Goal: Task Accomplishment & Management: Manage account settings

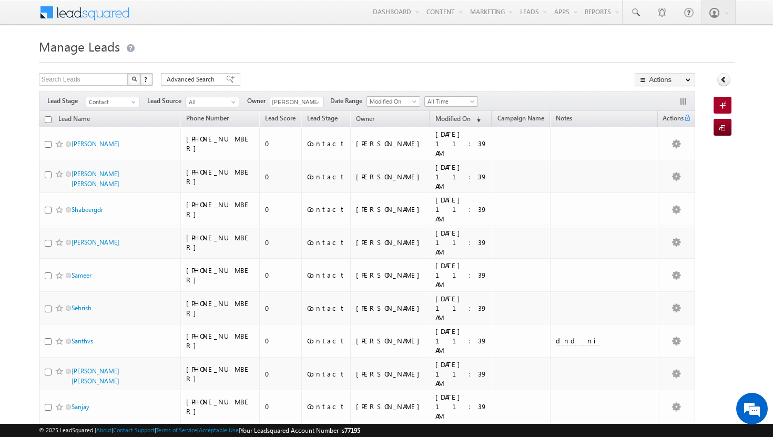
click at [47, 116] on input "checkbox" at bounding box center [48, 119] width 7 height 7
checkbox input "true"
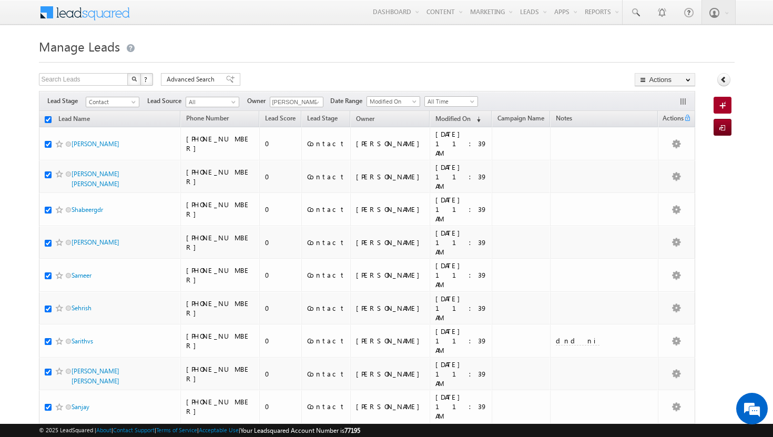
checkbox input "true"
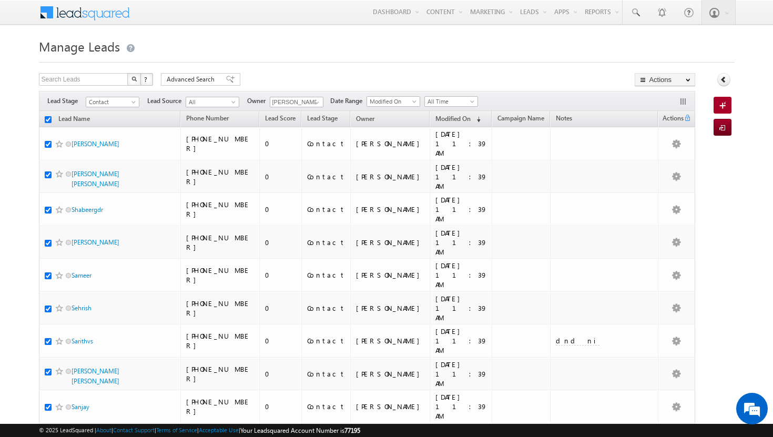
checkbox input "true"
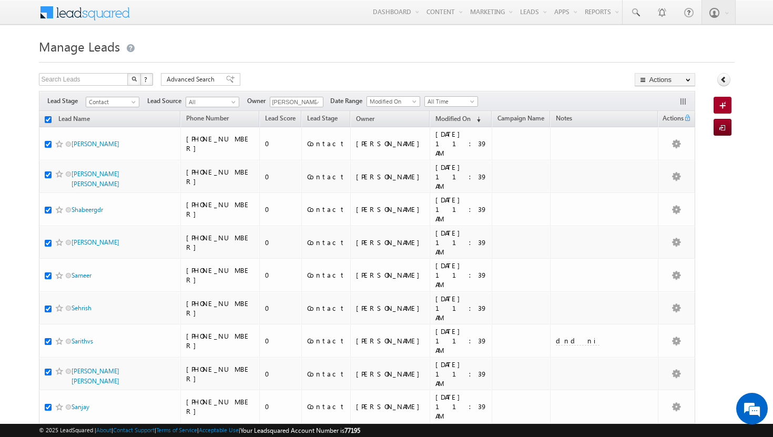
checkbox input "true"
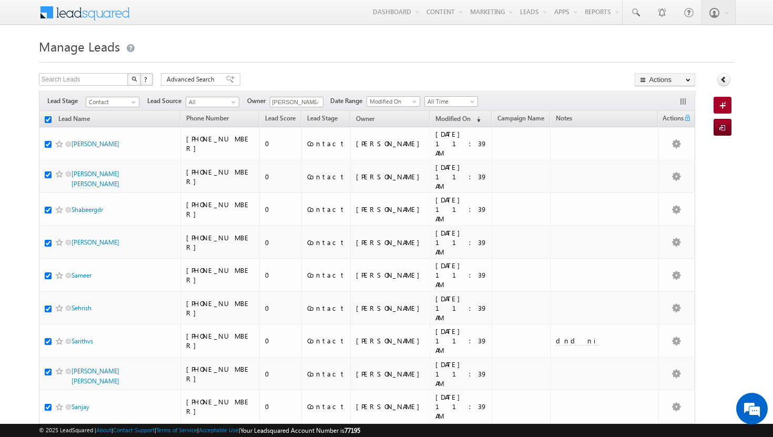
checkbox input "true"
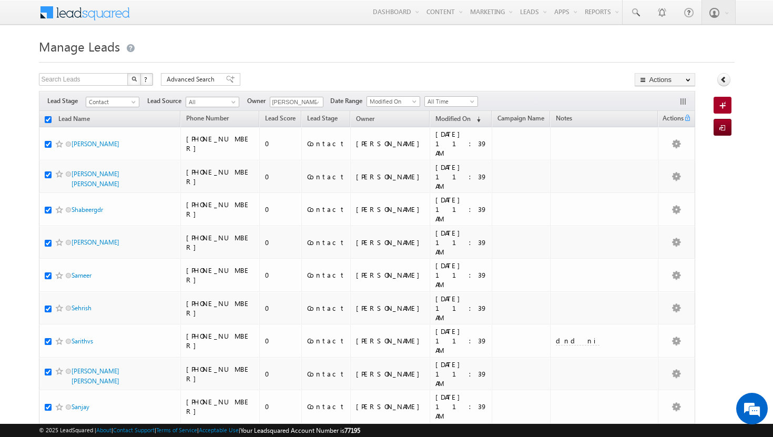
checkbox input "true"
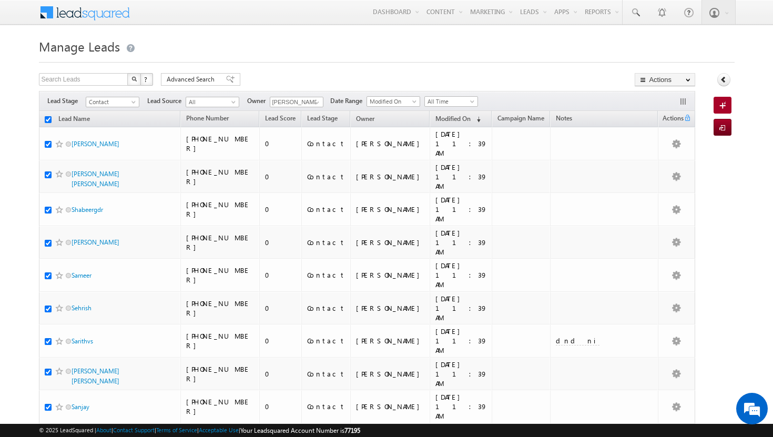
checkbox input "true"
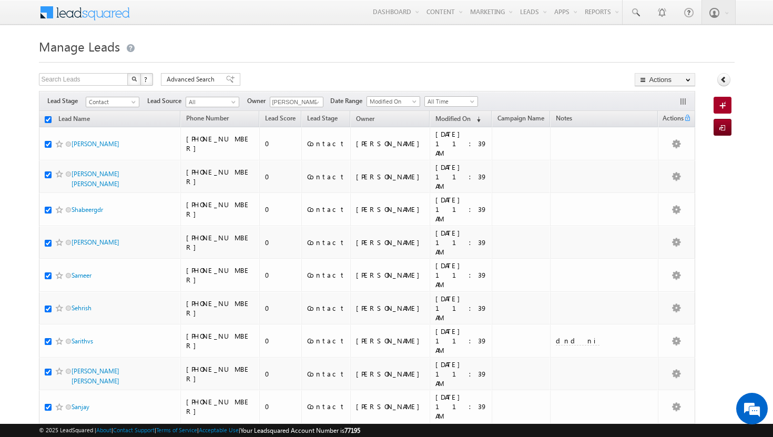
checkbox input "true"
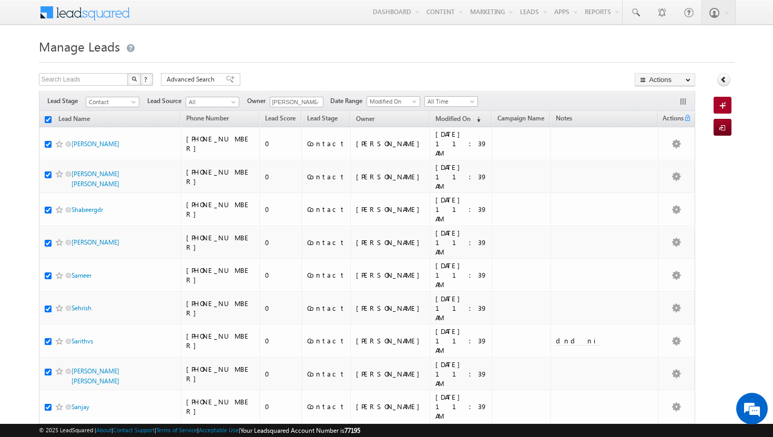
checkbox input "true"
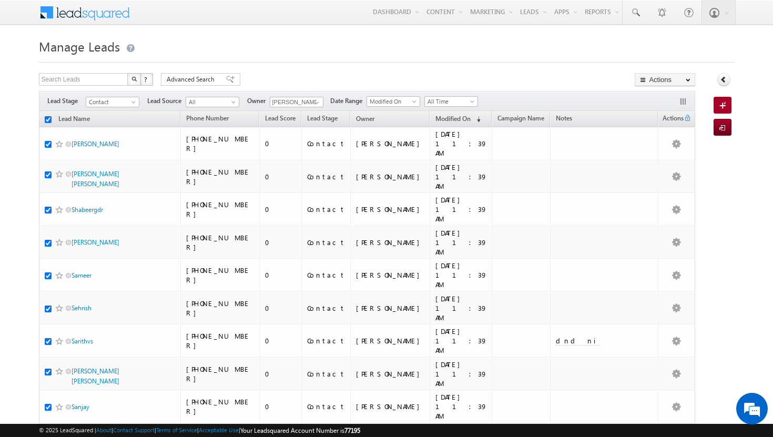
checkbox input "true"
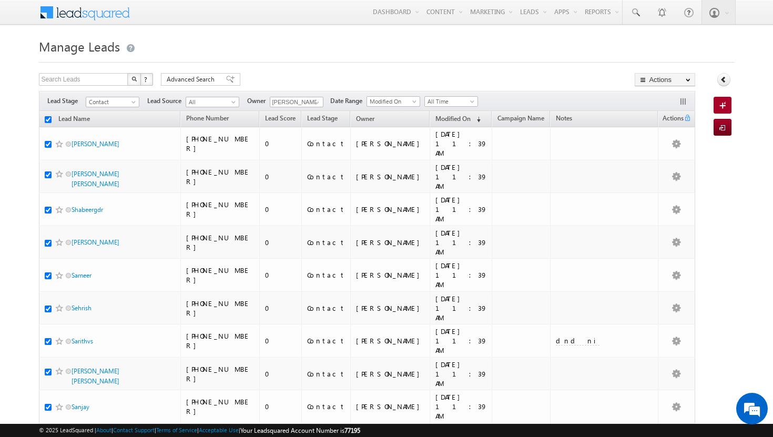
checkbox input "true"
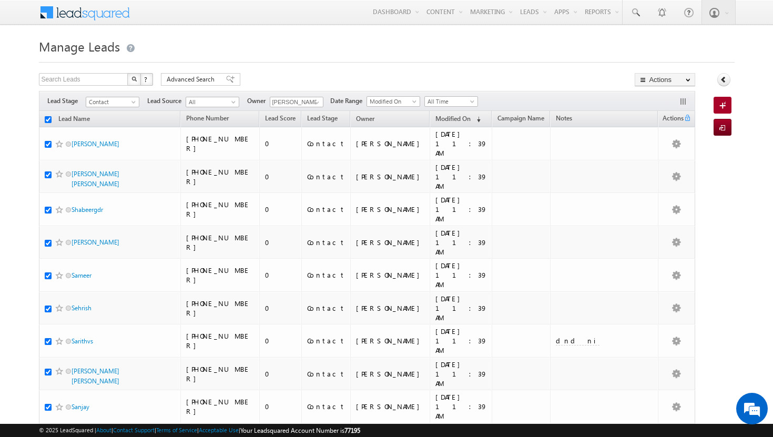
checkbox input "true"
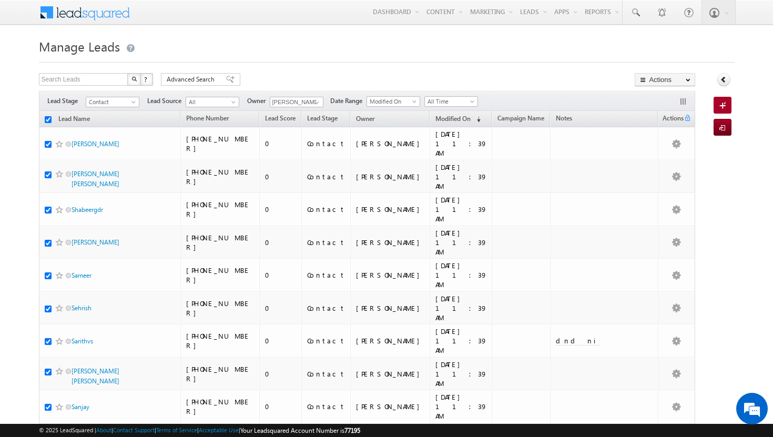
checkbox input "true"
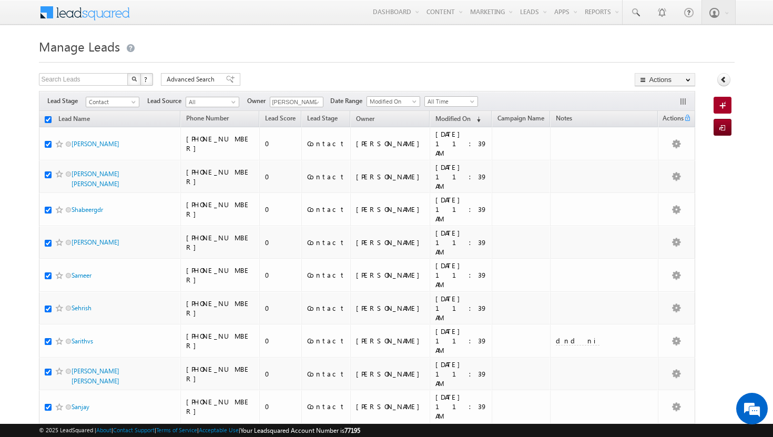
checkbox input "true"
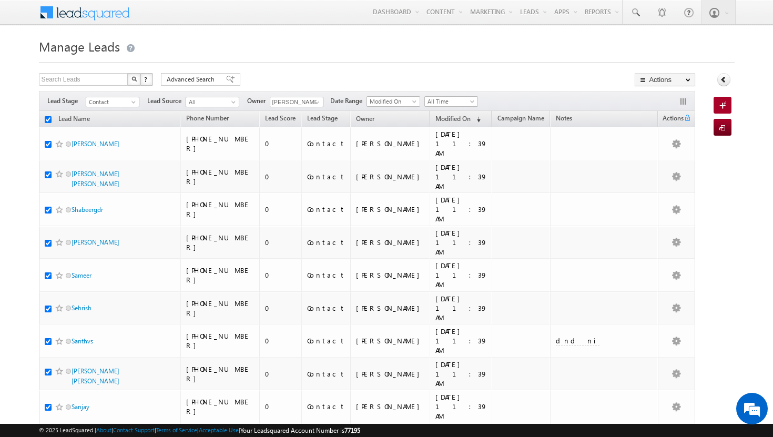
checkbox input "true"
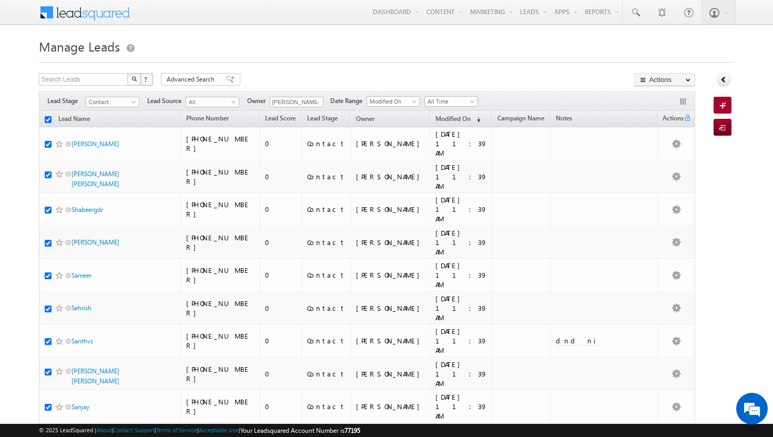
checkbox input "true"
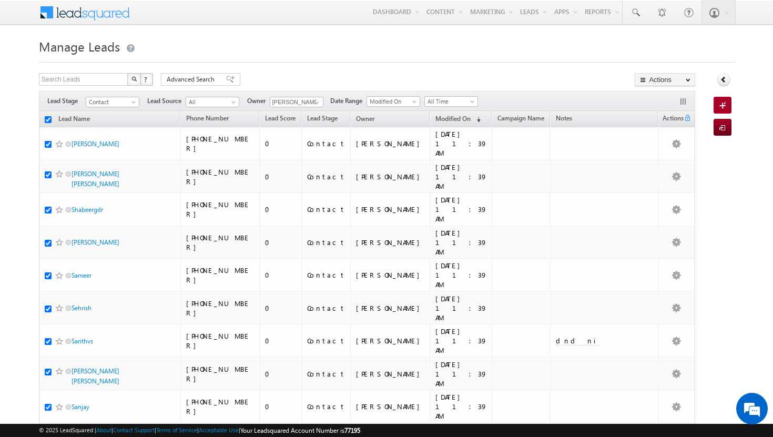
checkbox input "true"
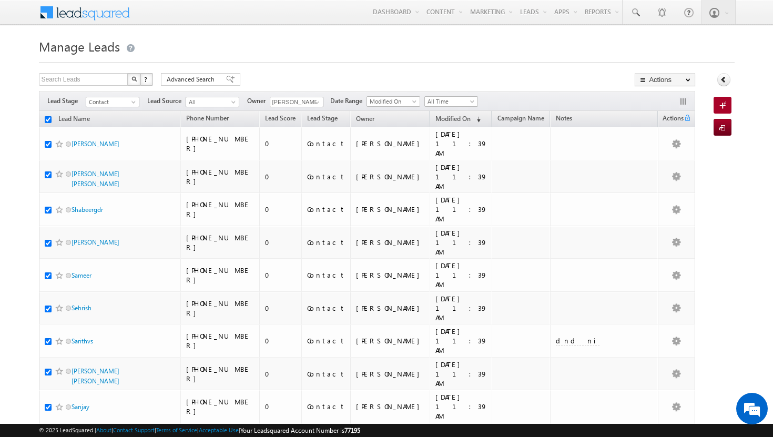
checkbox input "true"
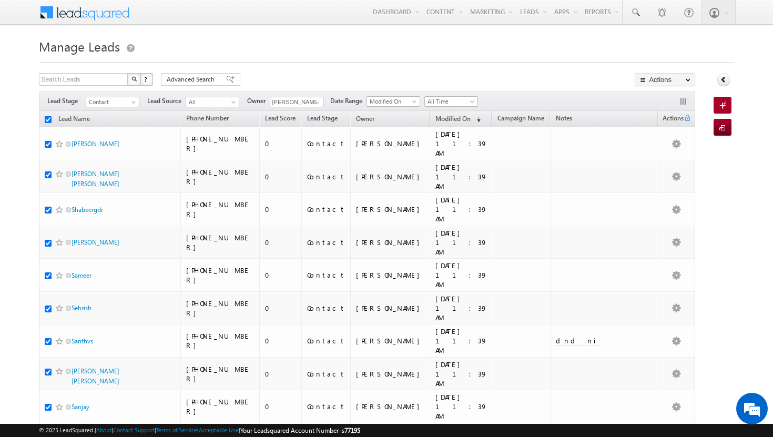
checkbox input "true"
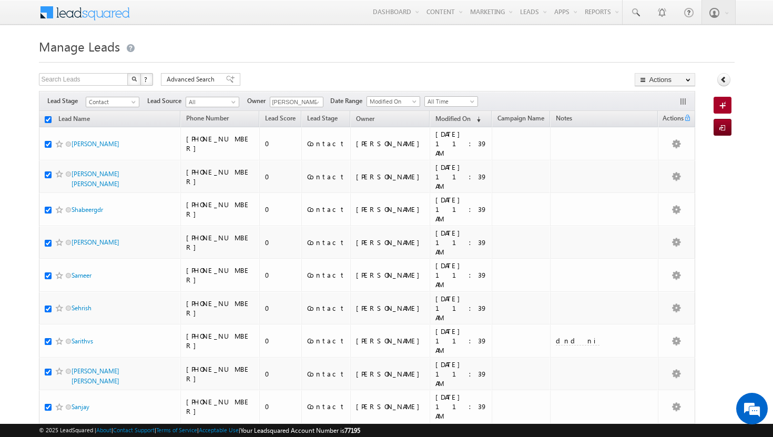
checkbox input "true"
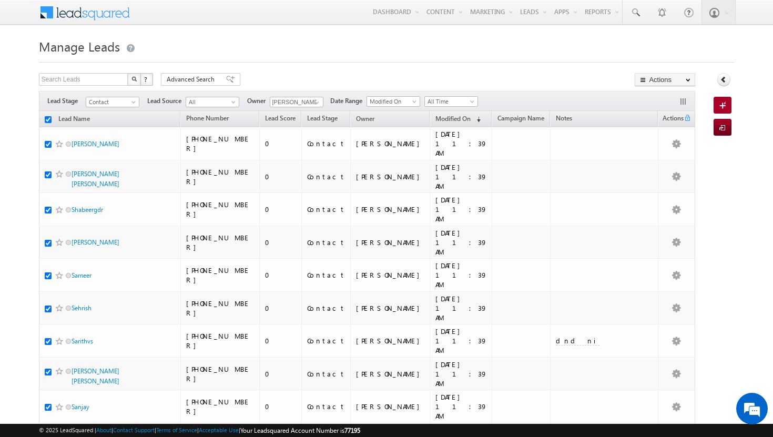
checkbox input "true"
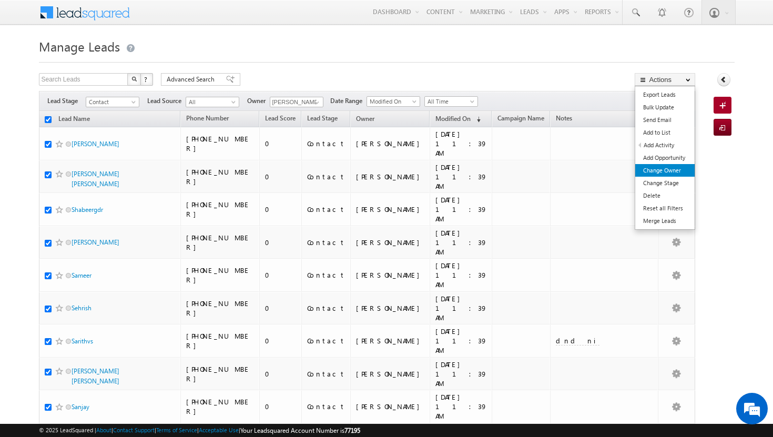
click at [665, 171] on link "Change Owner" at bounding box center [665, 170] width 59 height 13
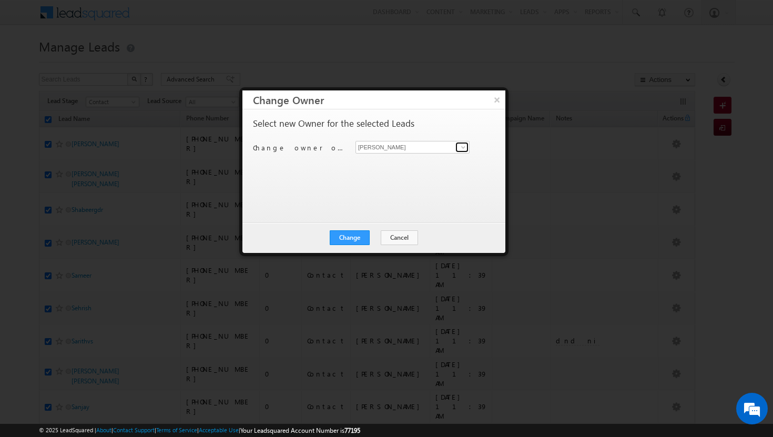
click at [464, 146] on span at bounding box center [463, 147] width 8 height 8
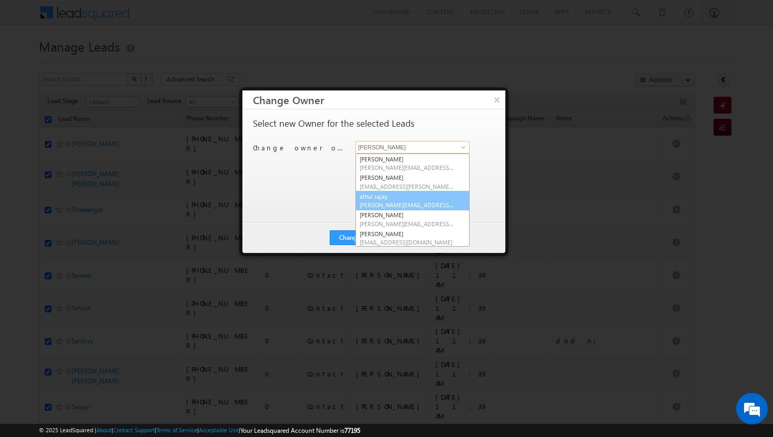
scroll to position [95, 0]
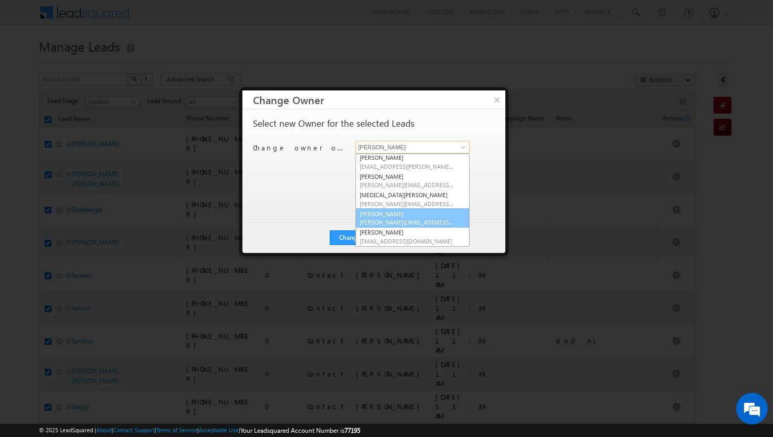
click at [410, 214] on link "[PERSON_NAME] [PERSON_NAME][EMAIL_ADDRESS][DOMAIN_NAME]" at bounding box center [413, 218] width 114 height 20
type input "[PERSON_NAME]"
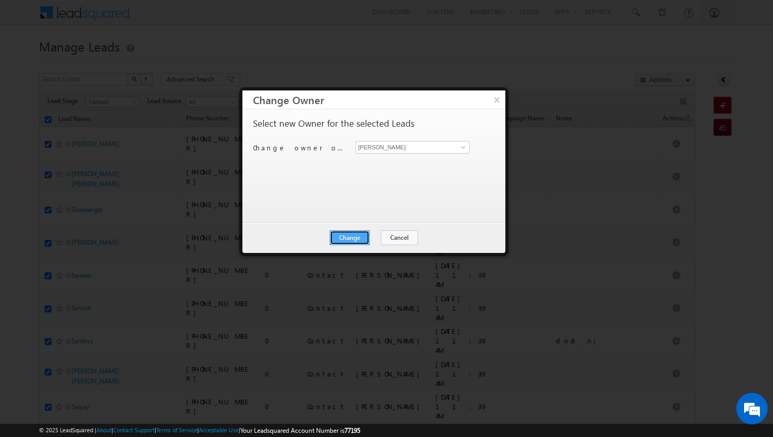
click at [363, 235] on button "Change" at bounding box center [350, 237] width 40 height 15
click at [377, 235] on button "Close" at bounding box center [376, 237] width 34 height 15
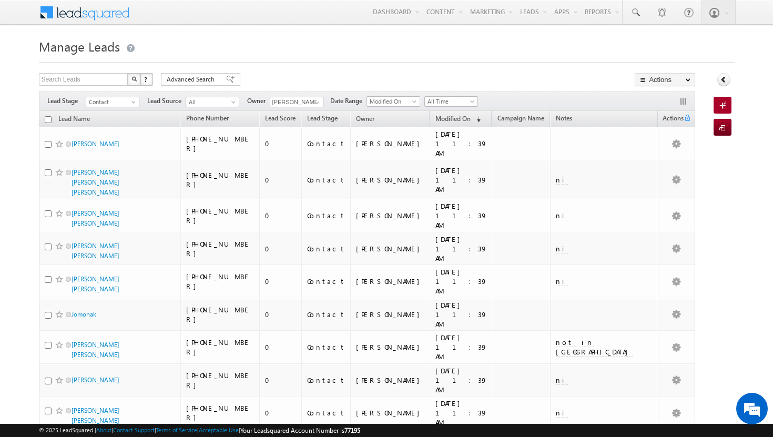
click at [49, 122] on input "checkbox" at bounding box center [48, 119] width 7 height 7
checkbox input "true"
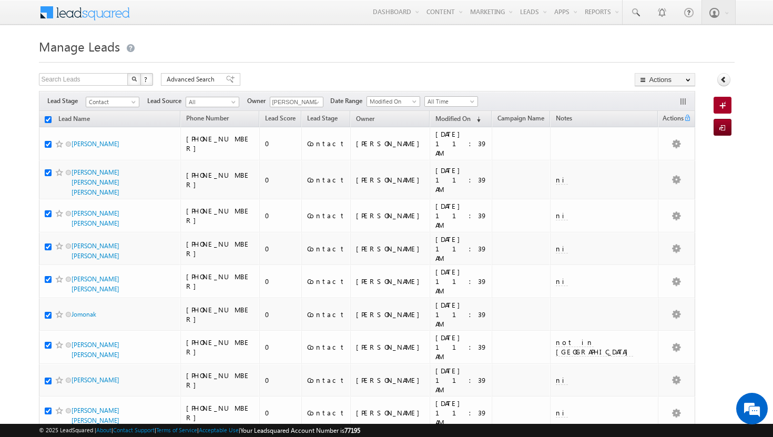
checkbox input "true"
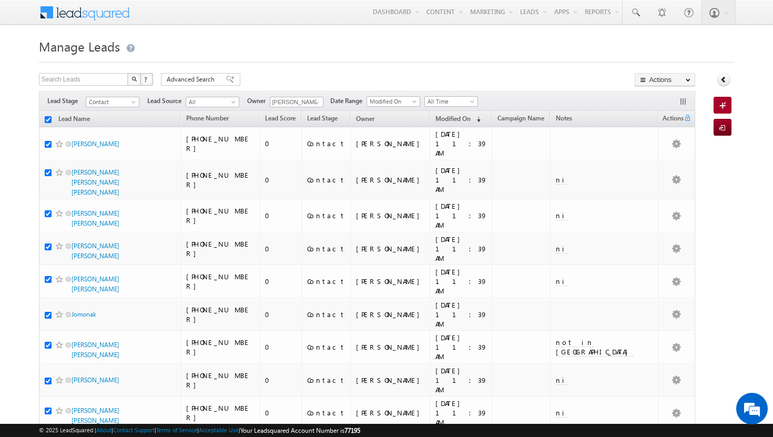
checkbox input "true"
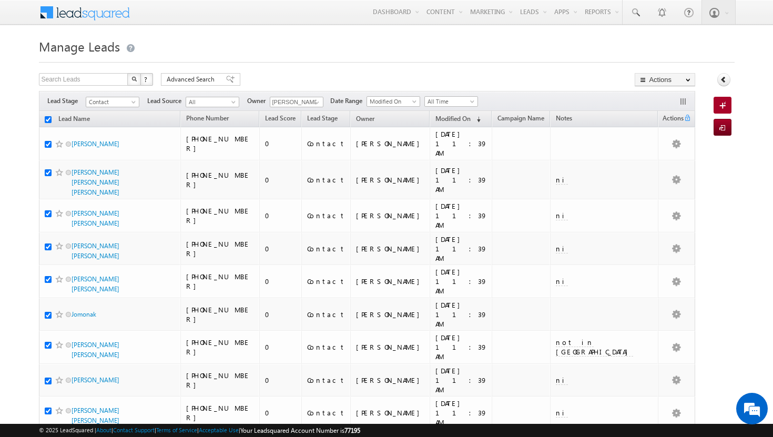
checkbox input "true"
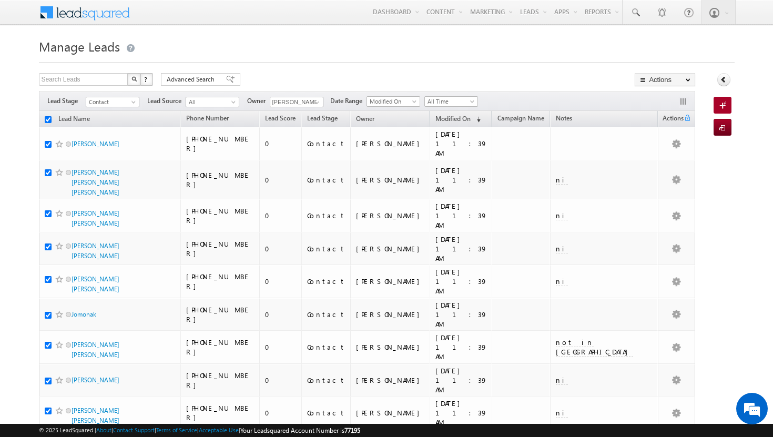
checkbox input "true"
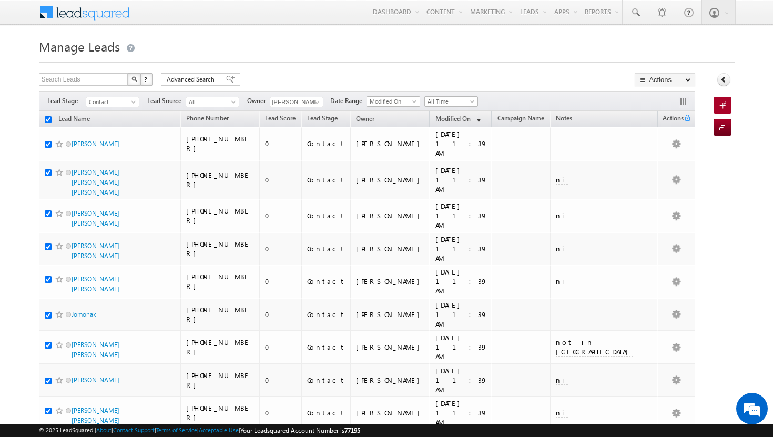
checkbox input "true"
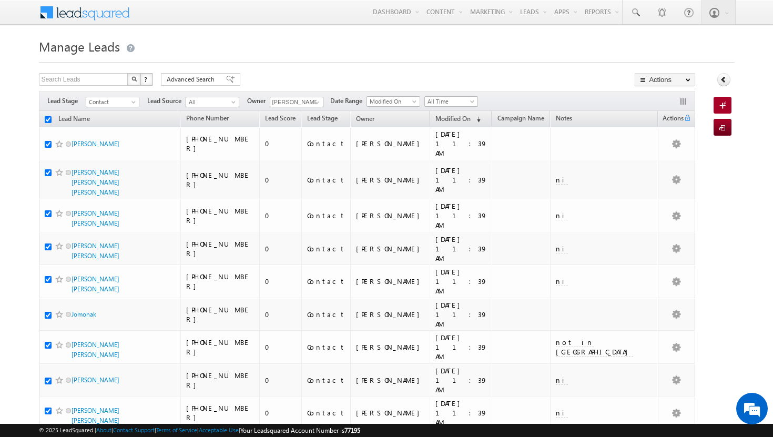
checkbox input "true"
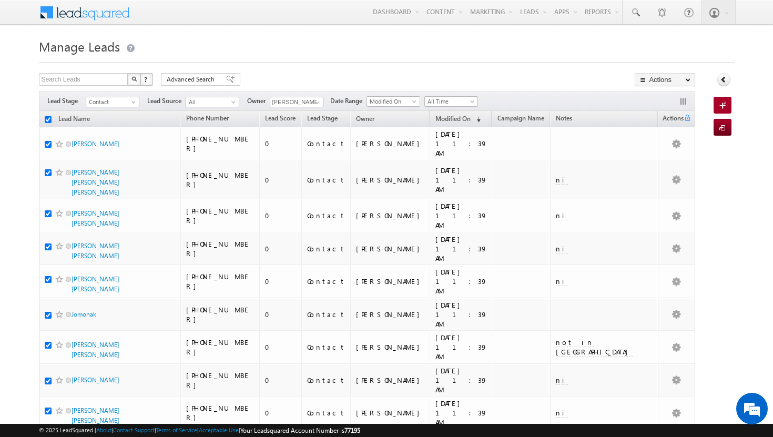
checkbox input "true"
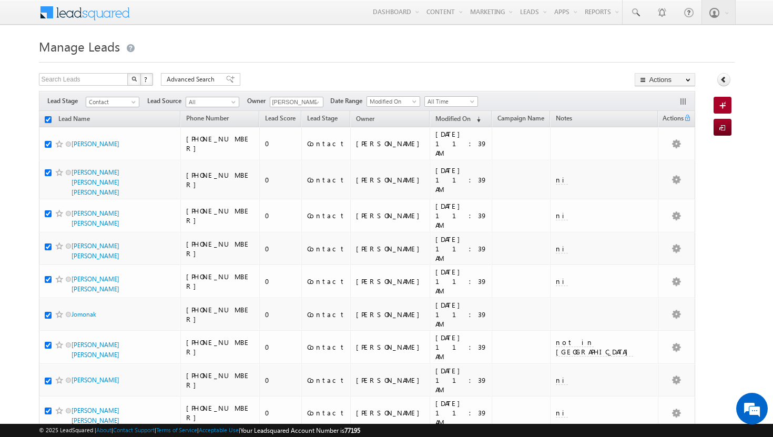
checkbox input "true"
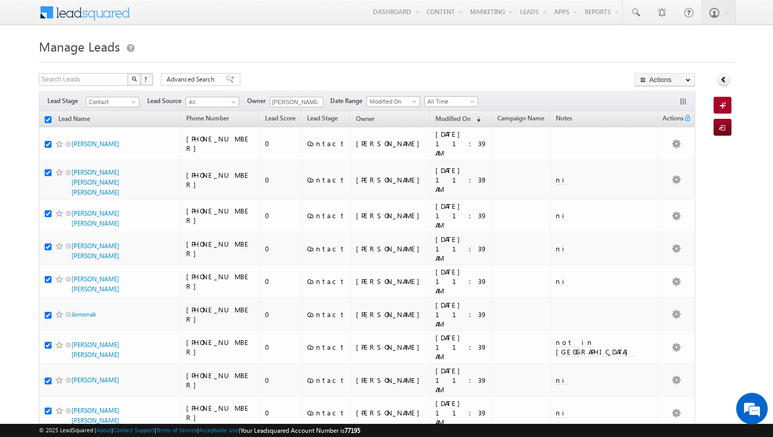
checkbox input "true"
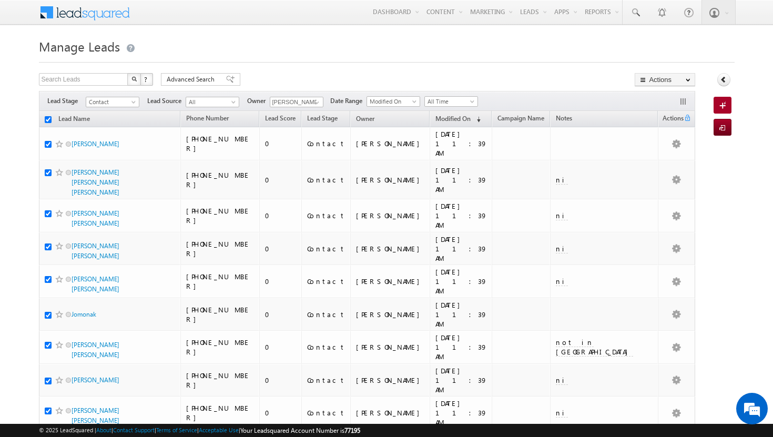
checkbox input "true"
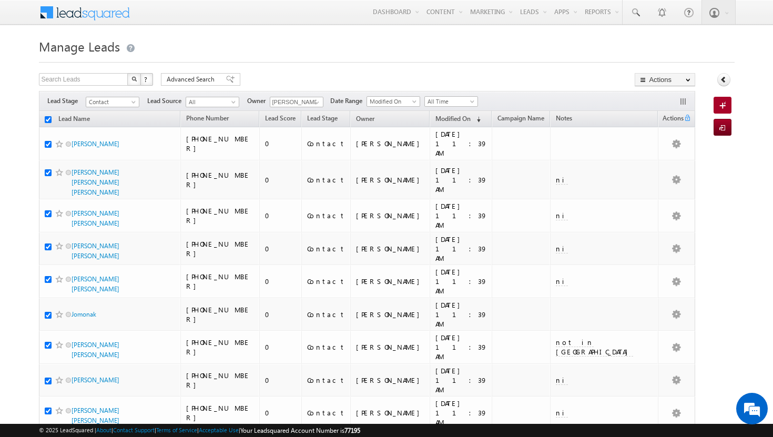
checkbox input "true"
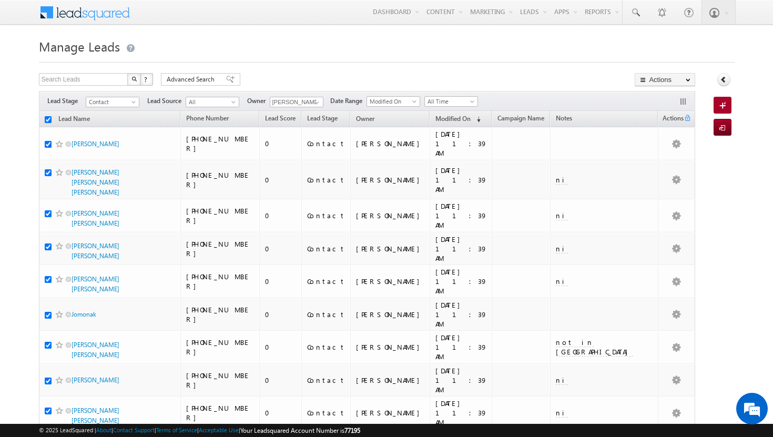
checkbox input "true"
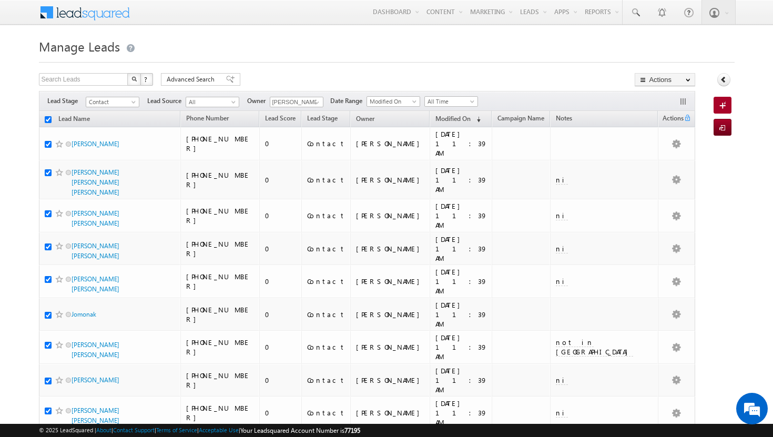
checkbox input "true"
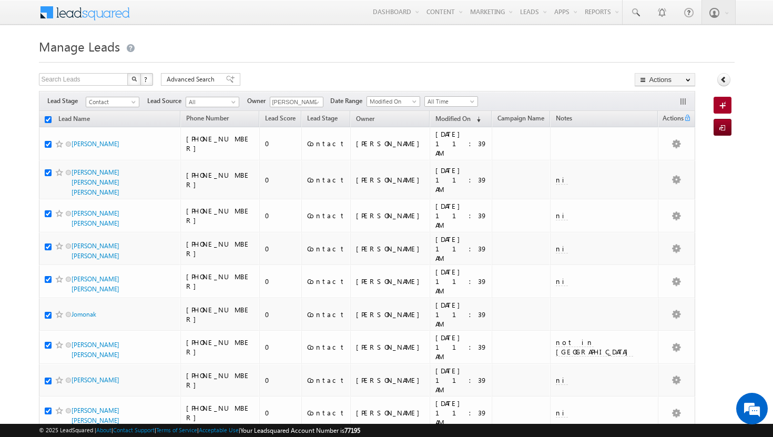
checkbox input "true"
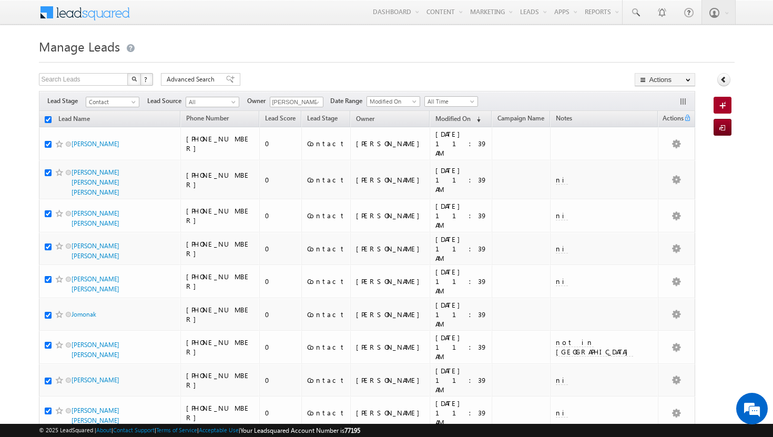
checkbox input "true"
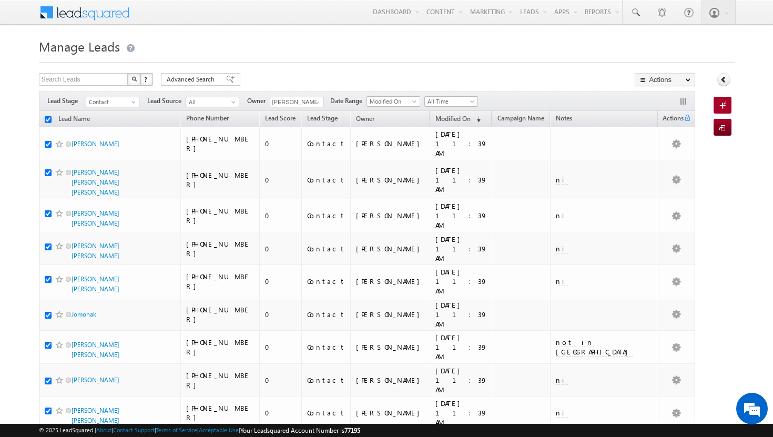
checkbox input "true"
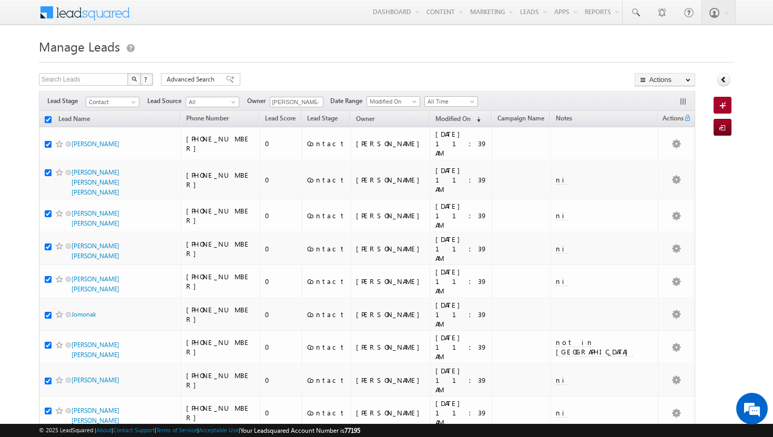
checkbox input "true"
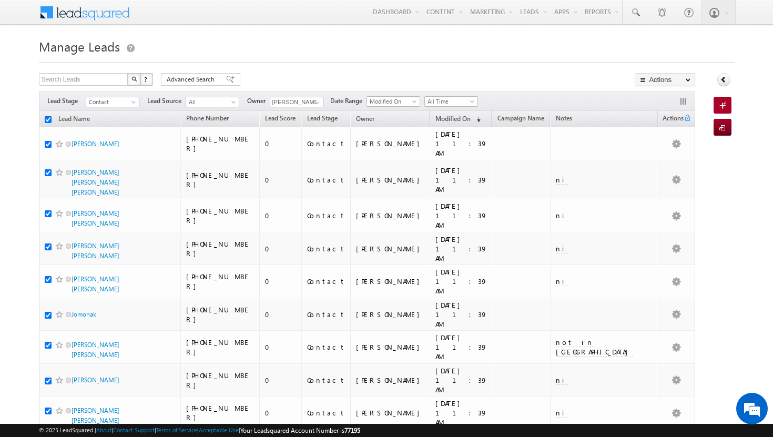
checkbox input "true"
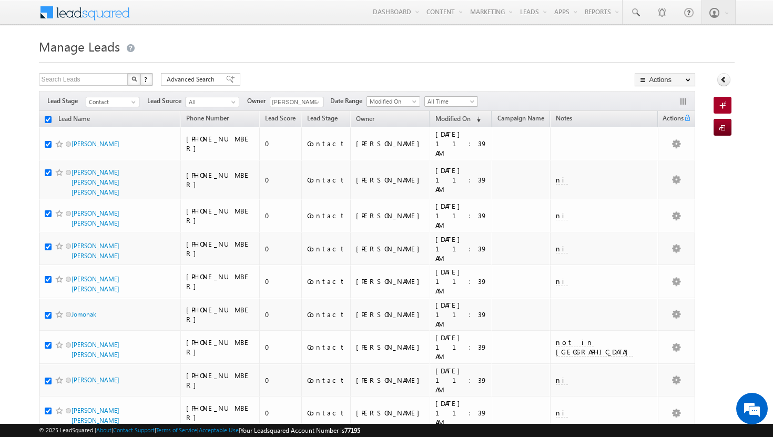
checkbox input "true"
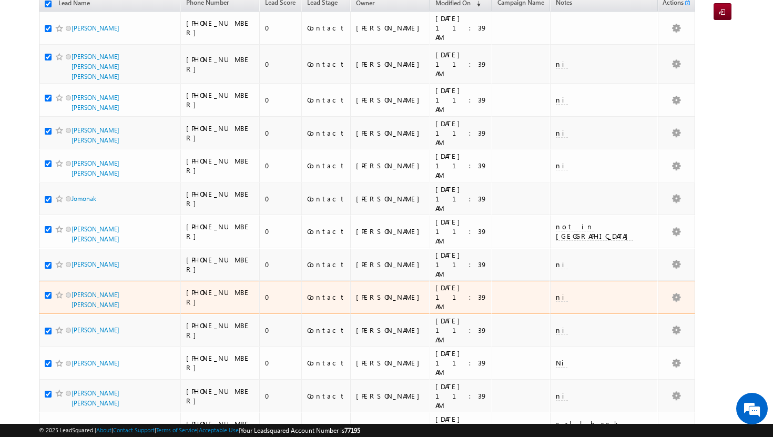
scroll to position [0, 0]
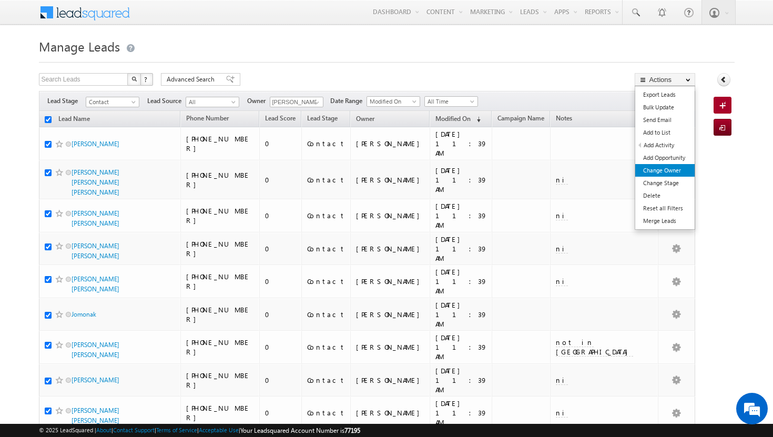
click at [680, 170] on link "Change Owner" at bounding box center [665, 170] width 59 height 13
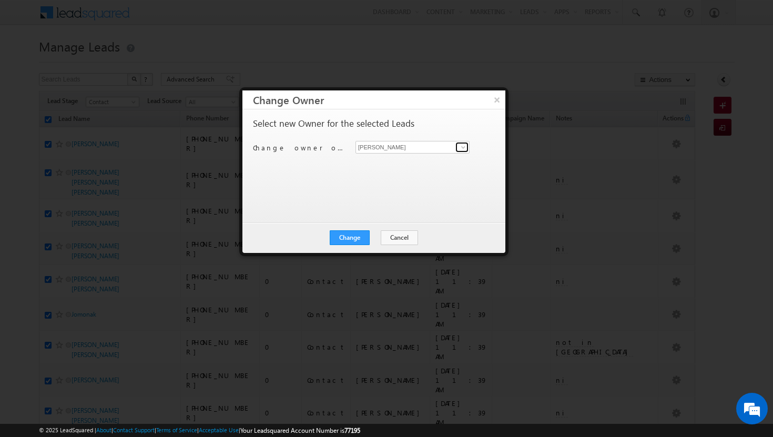
click at [464, 148] on span at bounding box center [463, 147] width 8 height 8
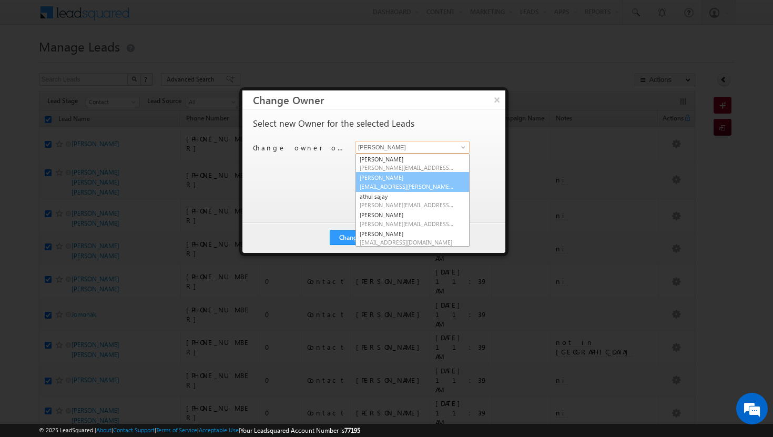
click at [419, 184] on span "[EMAIL_ADDRESS][PERSON_NAME][DOMAIN_NAME]" at bounding box center [407, 187] width 95 height 8
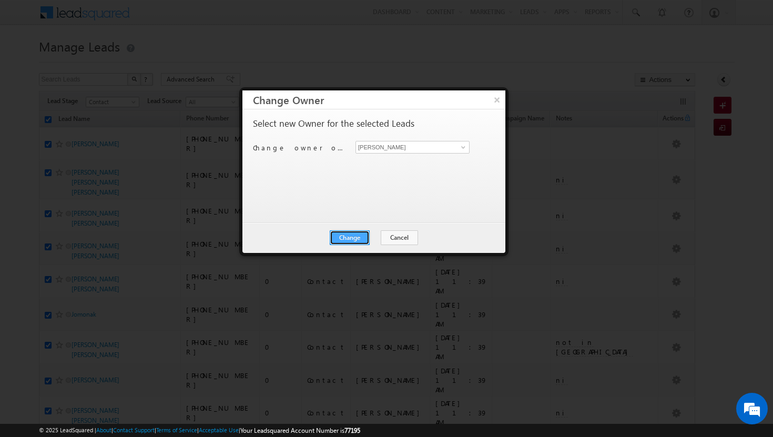
click at [356, 238] on button "Change" at bounding box center [350, 237] width 40 height 15
click at [373, 238] on button "Close" at bounding box center [376, 237] width 34 height 15
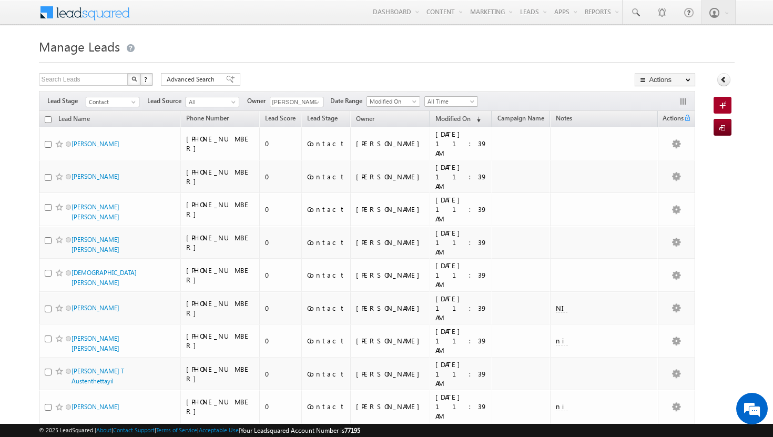
click at [47, 121] on input "checkbox" at bounding box center [48, 119] width 7 height 7
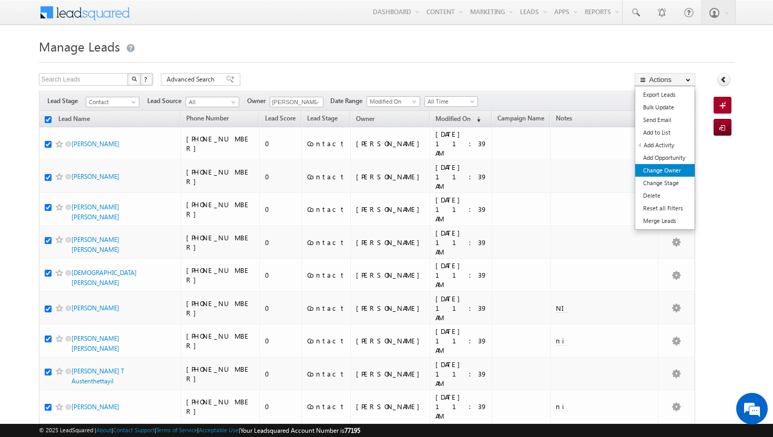
click at [673, 170] on link "Change Owner" at bounding box center [665, 170] width 59 height 13
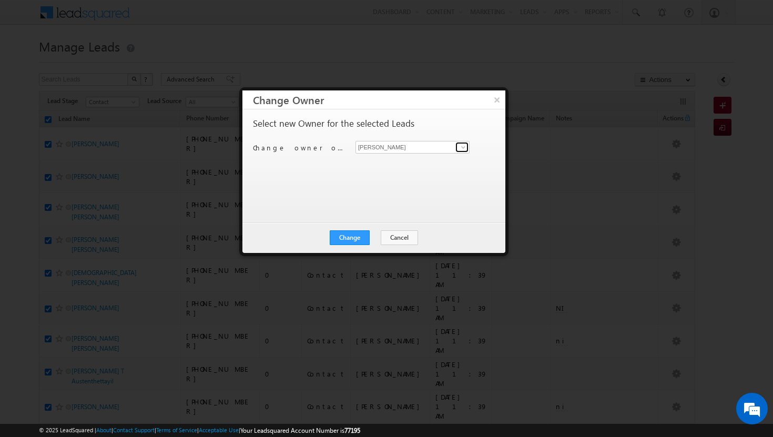
click at [465, 146] on span at bounding box center [463, 147] width 8 height 8
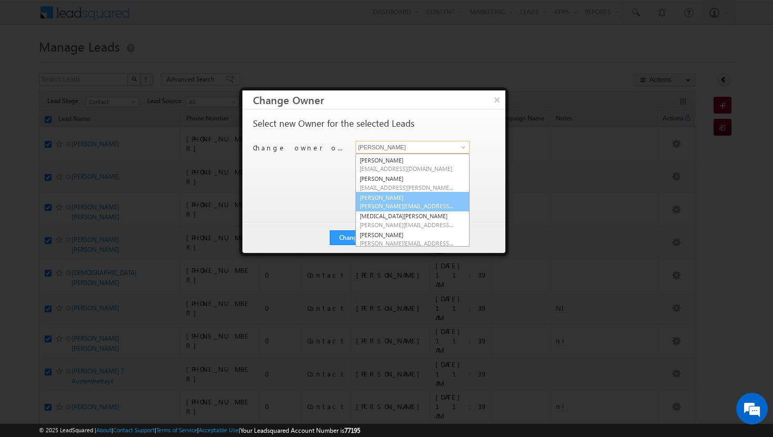
scroll to position [65, 0]
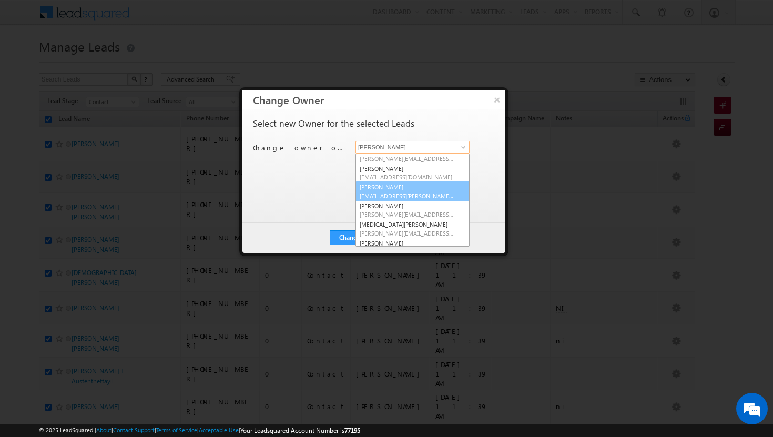
click at [419, 195] on span "[EMAIL_ADDRESS][PERSON_NAME][DOMAIN_NAME]" at bounding box center [407, 196] width 95 height 8
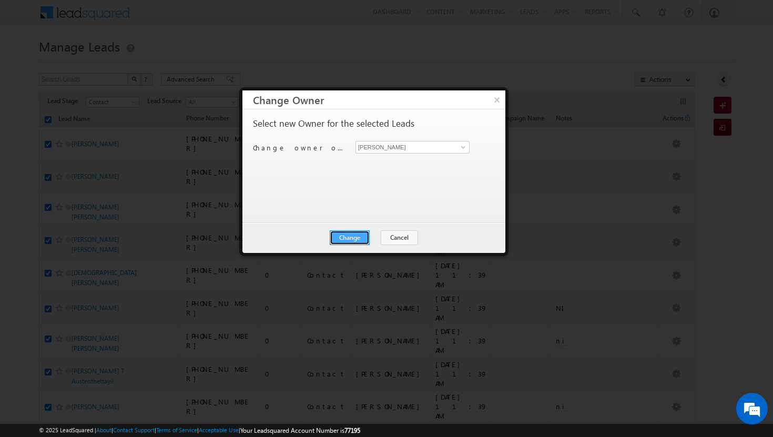
click at [351, 234] on button "Change" at bounding box center [350, 237] width 40 height 15
click at [381, 236] on button "Close" at bounding box center [376, 237] width 34 height 15
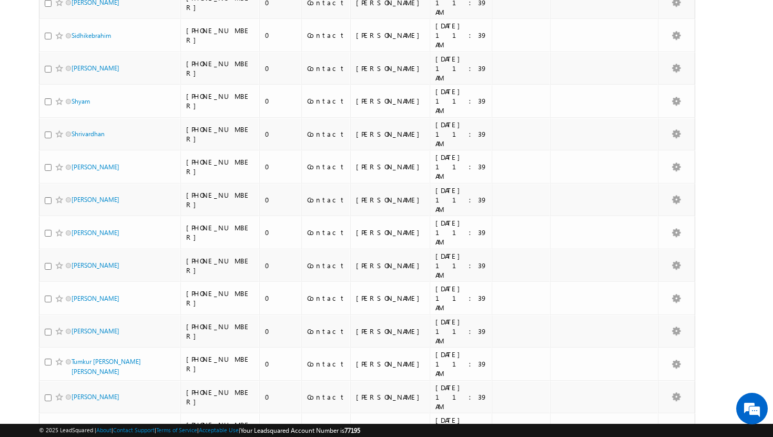
scroll to position [2190, 0]
